Goal: Transaction & Acquisition: Purchase product/service

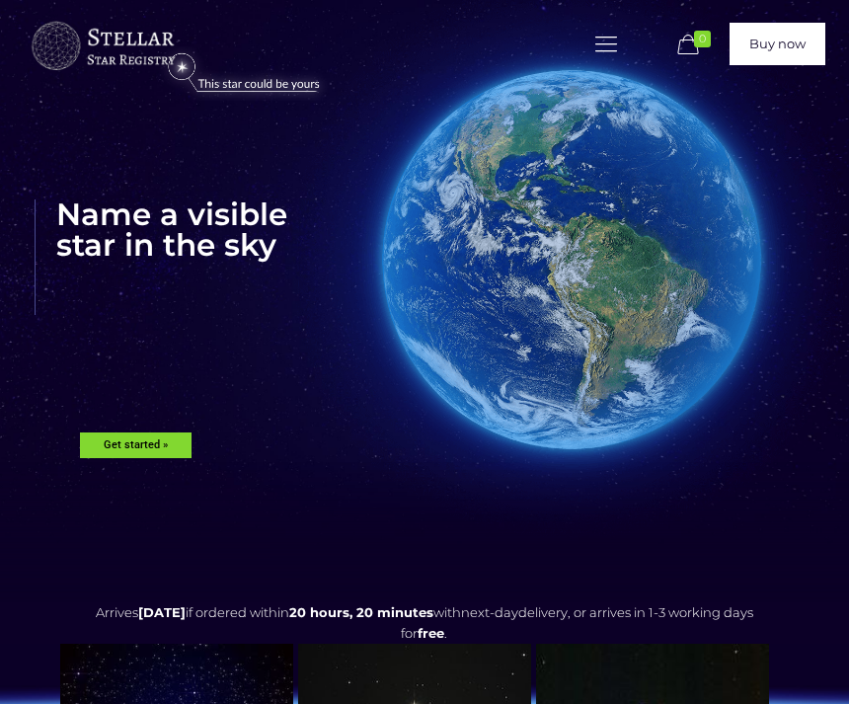
scroll to position [33, 0]
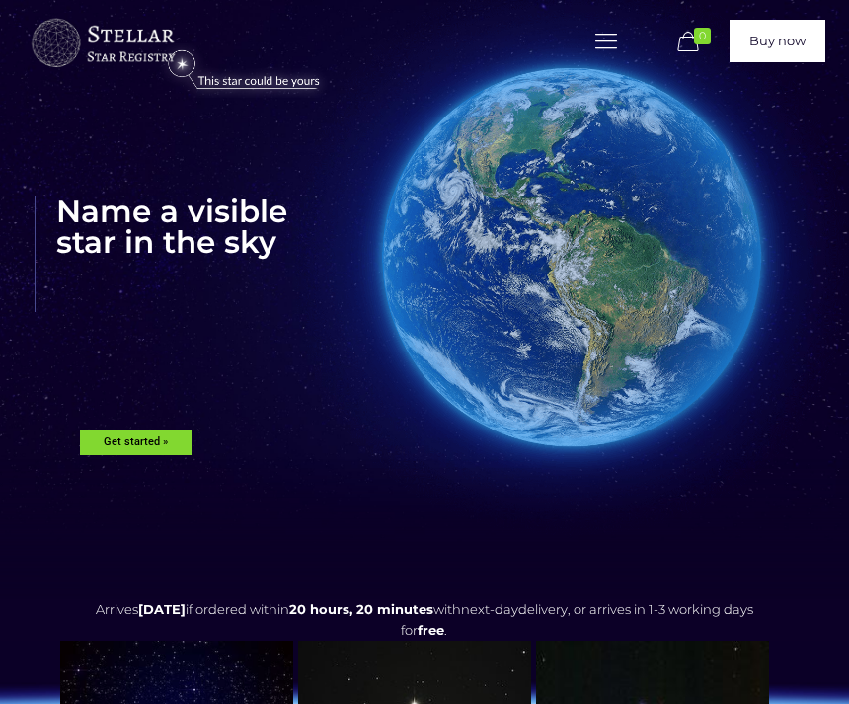
click at [136, 431] on rs-layer "Get started »" at bounding box center [136, 444] width 112 height 26
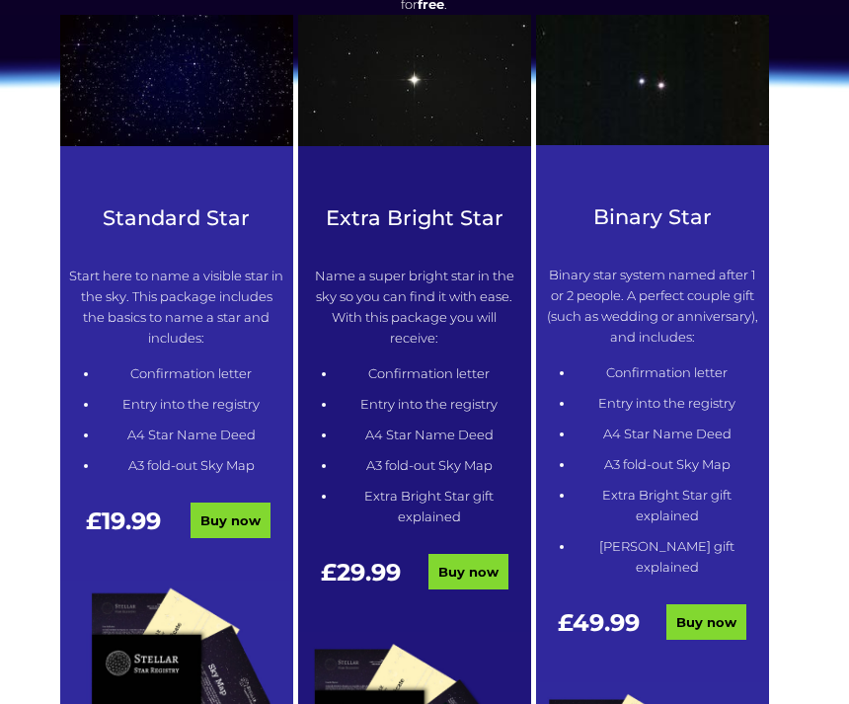
scroll to position [663, 0]
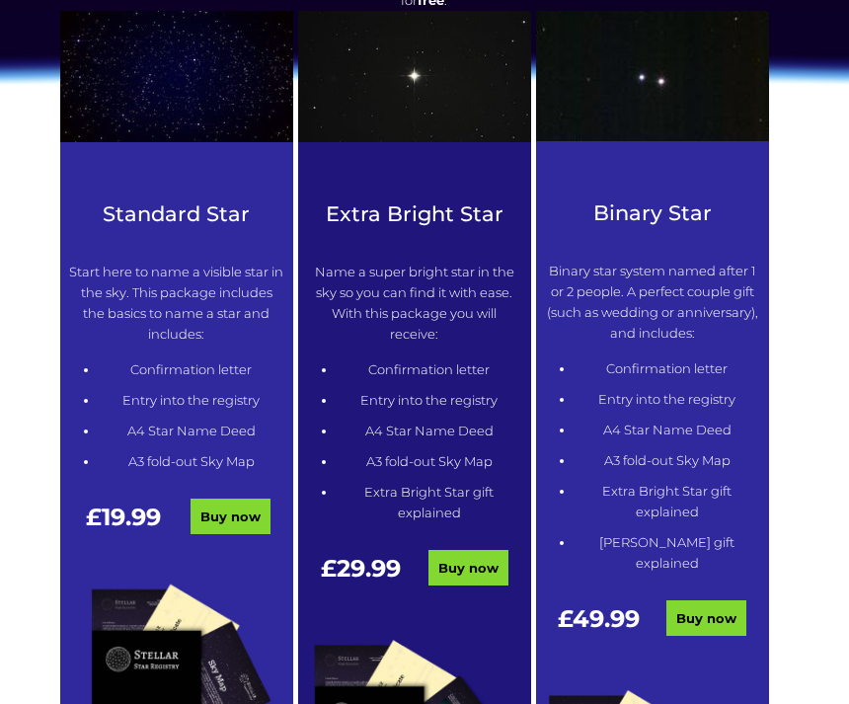
click at [435, 141] on img at bounding box center [414, 77] width 233 height 131
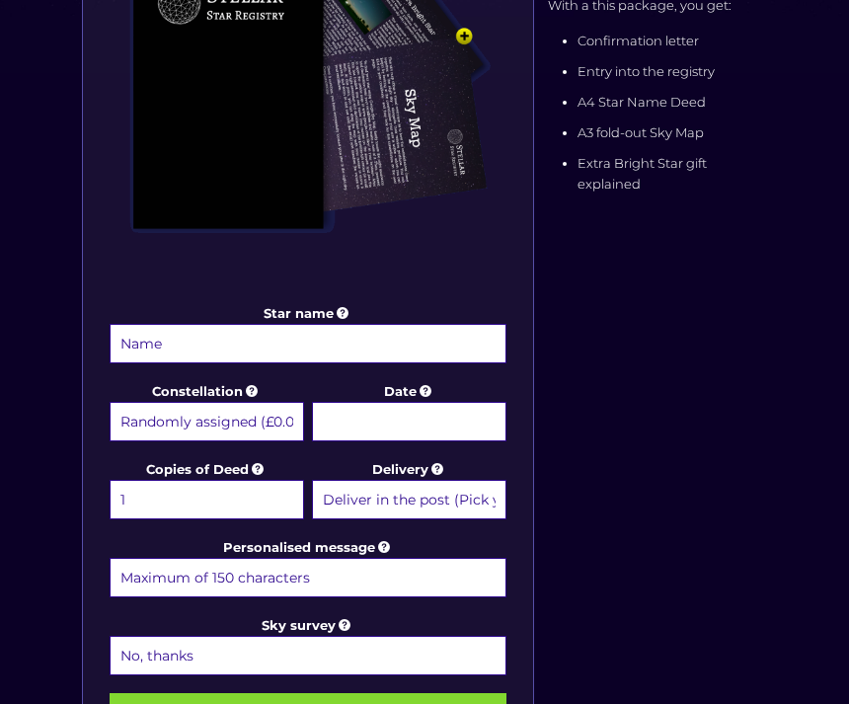
scroll to position [541, 0]
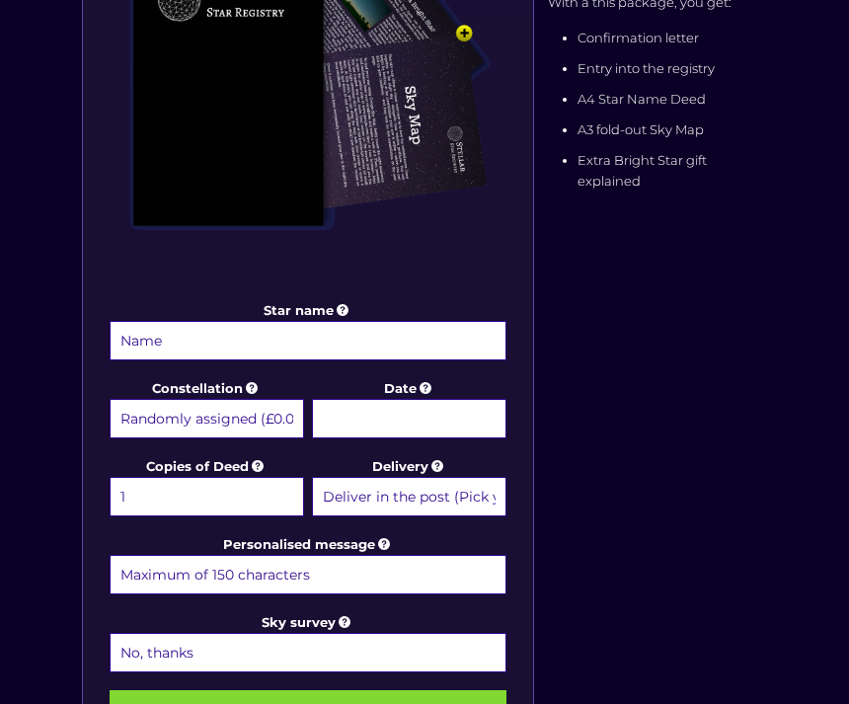
click at [418, 355] on input "Star name" at bounding box center [308, 340] width 397 height 39
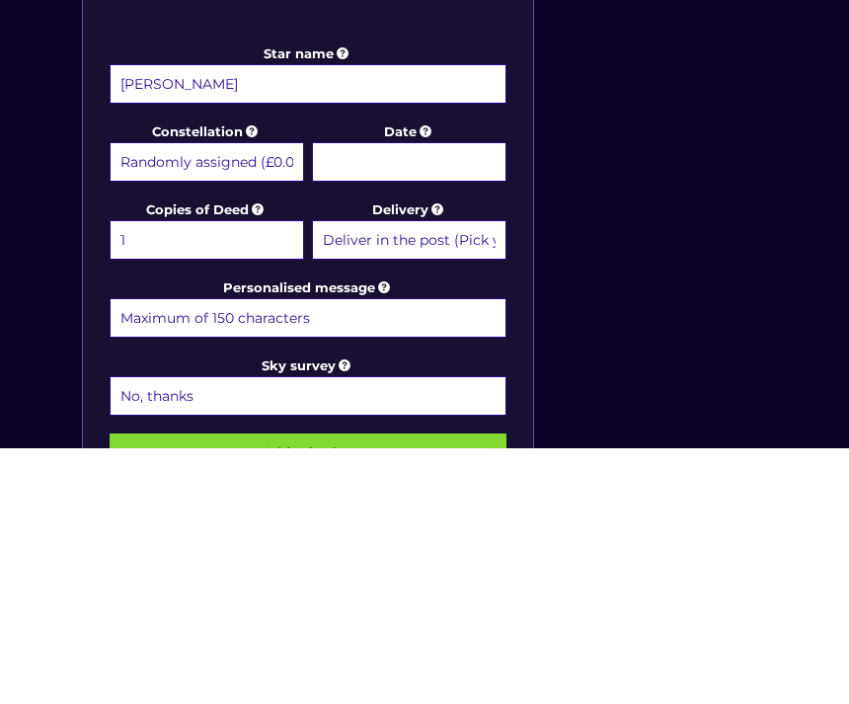
type input "Janine"
click at [272, 399] on select "Randomly assigned (£0.00) Aquarius - 20 Jan - 18 Feb (+£9.99) Aries - 21 Mar - …" at bounding box center [207, 418] width 195 height 39
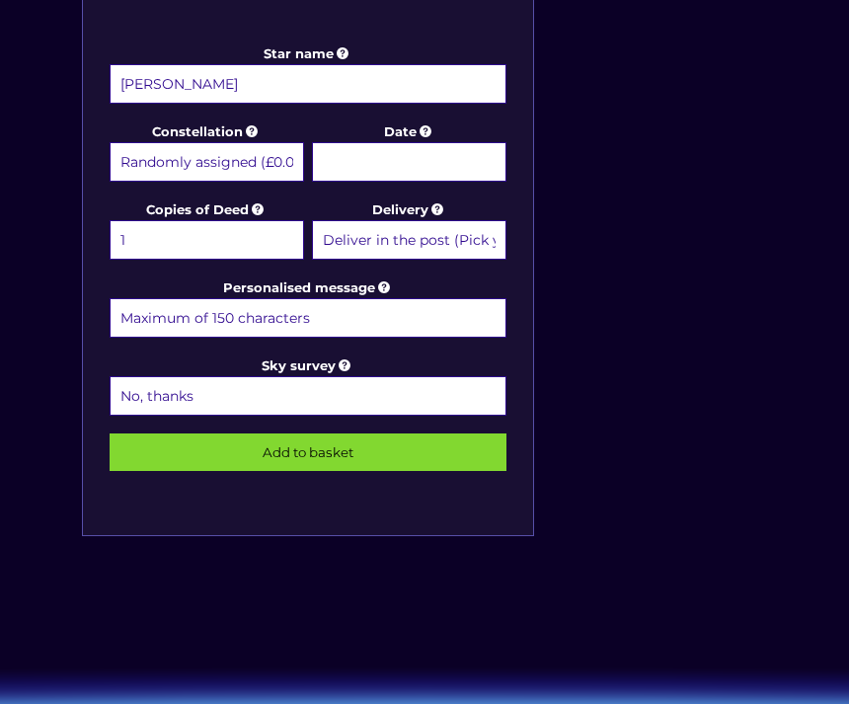
click at [394, 180] on input "Date" at bounding box center [409, 161] width 195 height 39
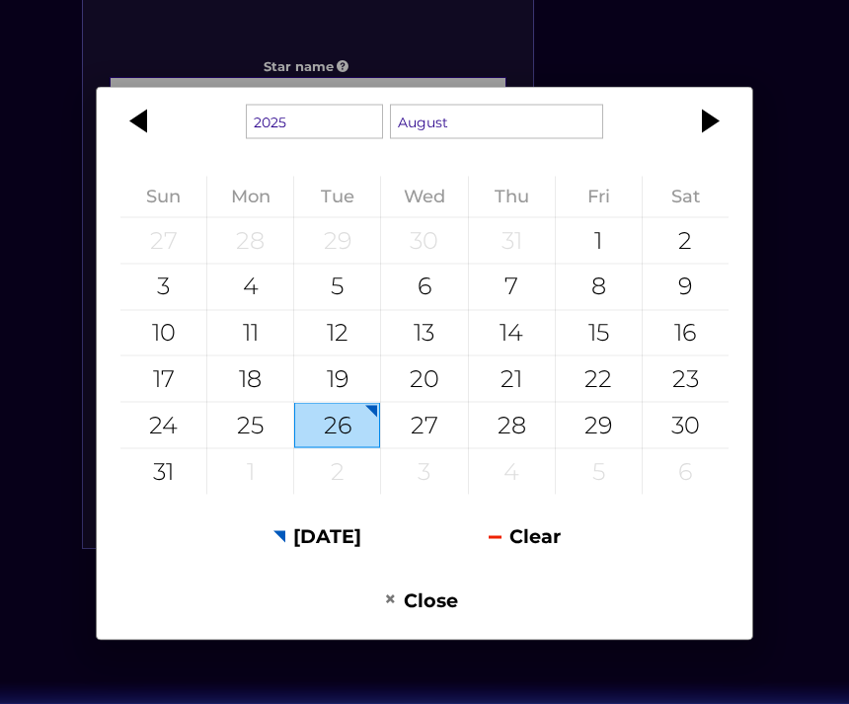
scroll to position [786, 0]
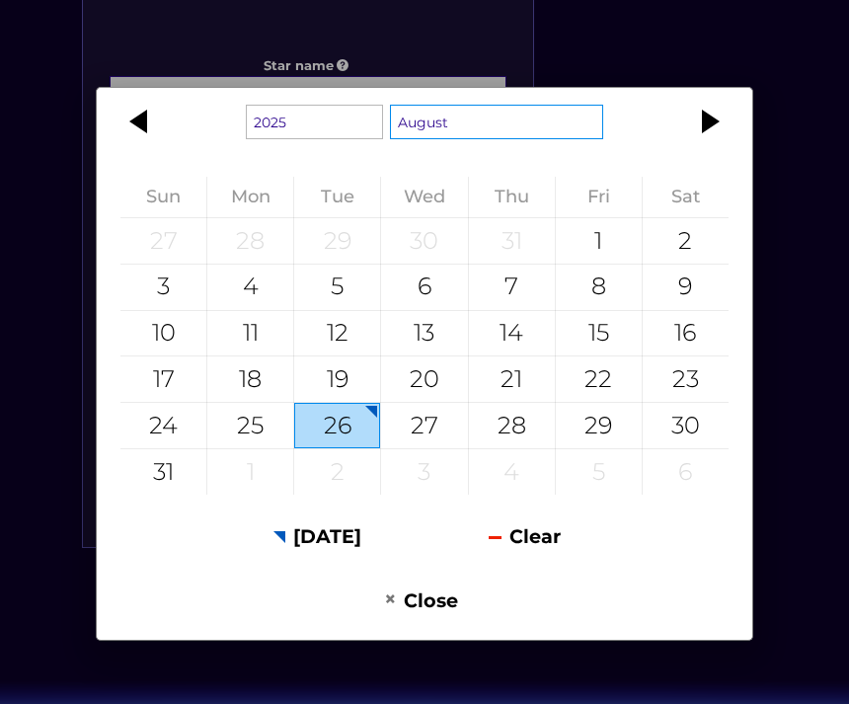
click at [564, 139] on select "January February March April May June July August September October November De…" at bounding box center [496, 122] width 213 height 35
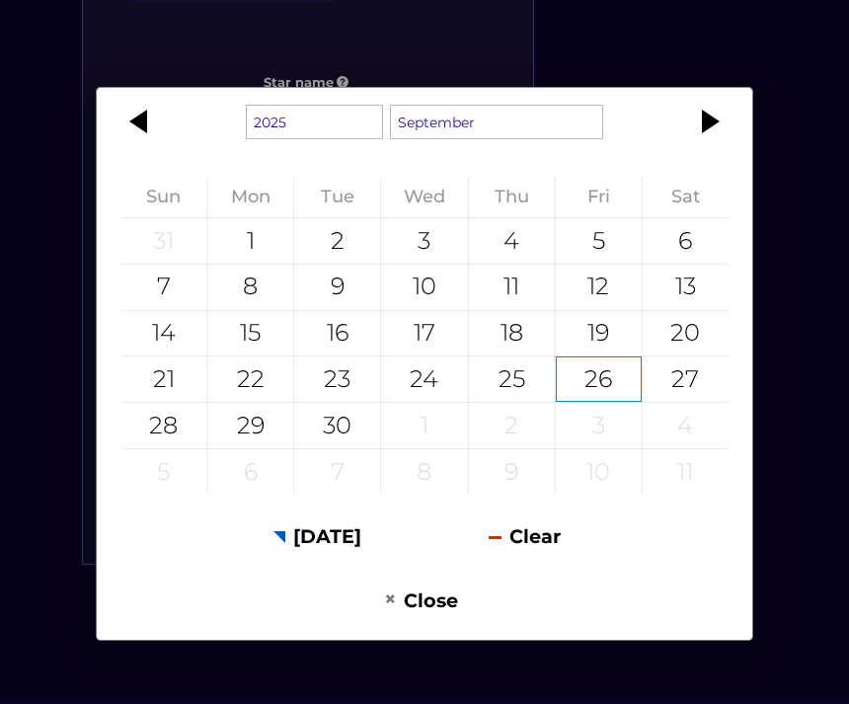
scroll to position [768, 0]
click at [520, 310] on div "11" at bounding box center [512, 287] width 86 height 45
type input "11 September 2025"
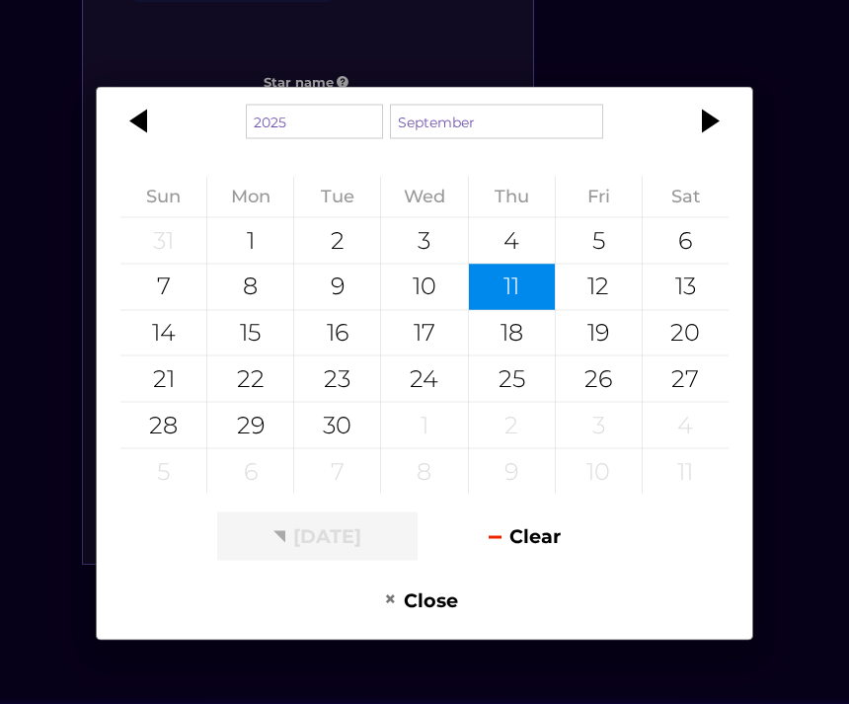
scroll to position [769, 0]
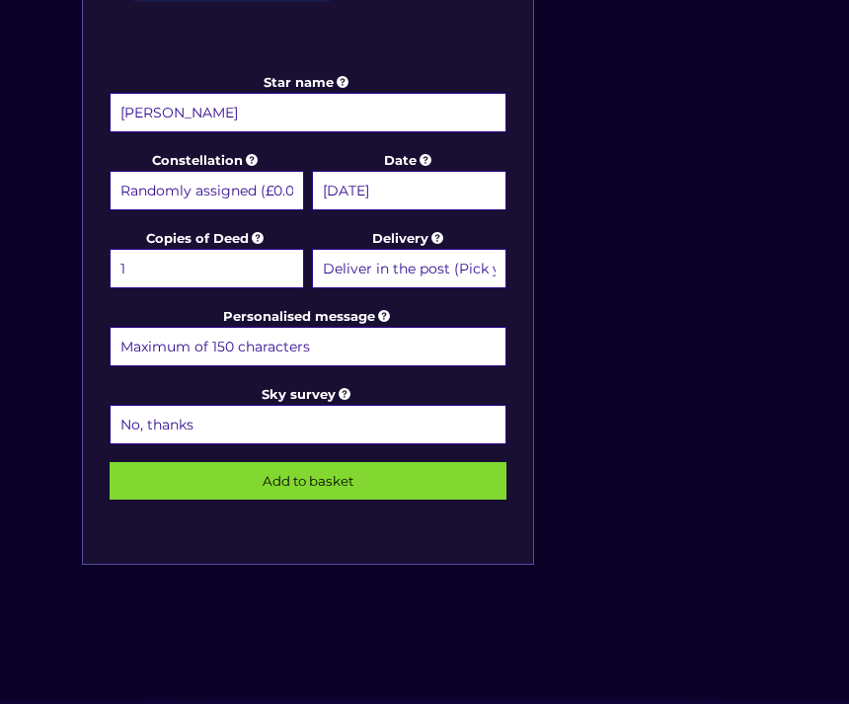
click at [470, 260] on select "Deliver in the post (Pick your option later) Deliver in the post and by Email (…" at bounding box center [409, 268] width 195 height 39
click at [420, 489] on input "Add to basket" at bounding box center [308, 481] width 397 height 38
